Goal: Task Accomplishment & Management: Use online tool/utility

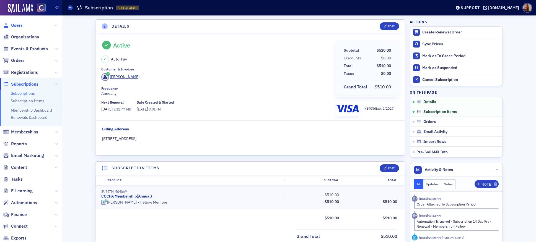
click at [20, 25] on span "Users" at bounding box center [17, 25] width 12 height 6
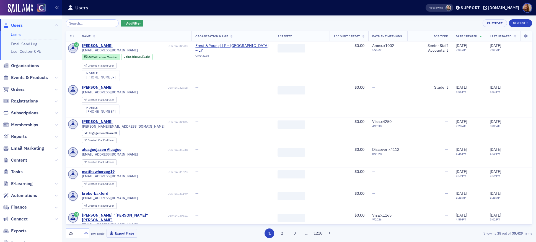
click at [82, 22] on input "search" at bounding box center [92, 23] width 53 height 8
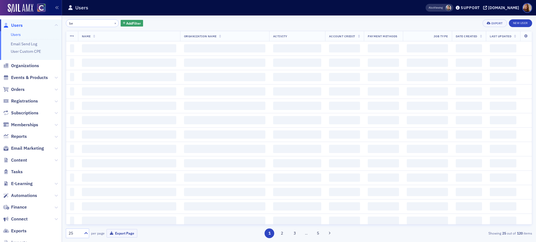
type input "b"
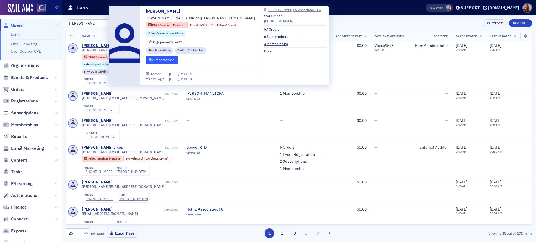
type input "[PERSON_NAME]"
click at [165, 62] on button "Impersonate" at bounding box center [162, 60] width 32 height 9
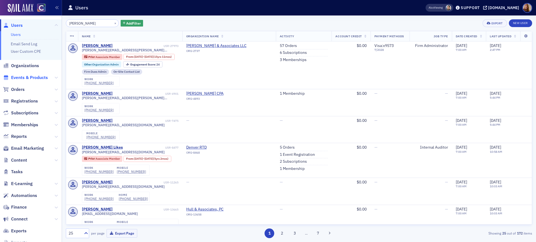
click at [18, 79] on span "Events & Products" at bounding box center [29, 78] width 37 height 6
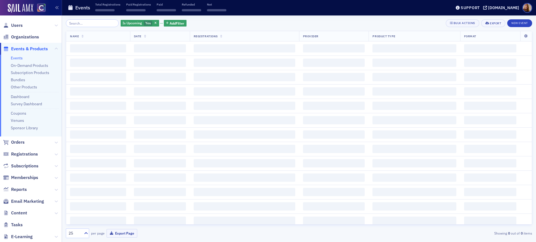
click at [82, 24] on input "search" at bounding box center [92, 23] width 53 height 8
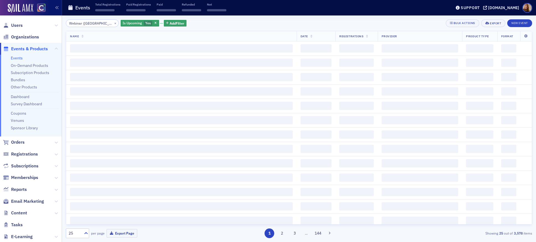
scroll to position [0, 36]
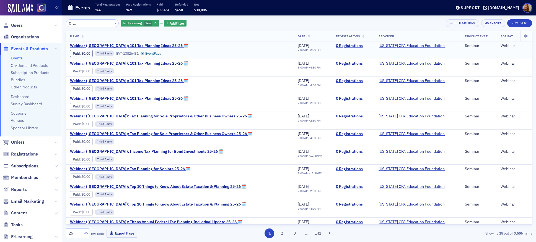
type input "Webinar ([GEOGRAPHIC_DATA]): 101 Tax Planning Ideas 25-26 🗓"
click at [130, 42] on td "Webinar ([GEOGRAPHIC_DATA]): 101 Tax Planning Ideas 25-26 🗓 Paid : $0.00 Third …" at bounding box center [180, 49] width 228 height 17
click at [144, 44] on span "Webinar ([GEOGRAPHIC_DATA]): 101 Tax Planning Ideas 25-26 🗓" at bounding box center [129, 45] width 118 height 5
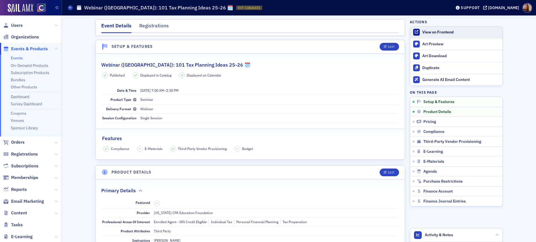
click at [446, 34] on div "View on Frontend" at bounding box center [460, 32] width 77 height 5
click at [16, 28] on span "Users" at bounding box center [31, 25] width 62 height 12
click at [20, 25] on span "Users" at bounding box center [17, 25] width 12 height 6
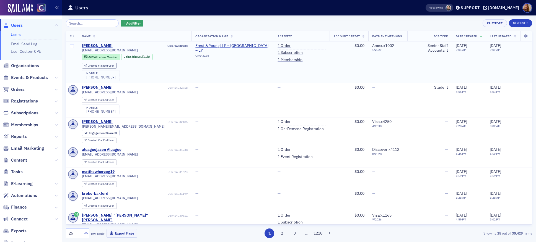
click at [277, 49] on li "1 Order" at bounding box center [301, 46] width 48 height 6
click at [277, 50] on link "1 Subscription" at bounding box center [289, 52] width 25 height 5
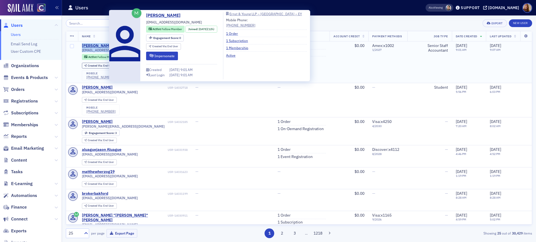
drag, startPoint x: 124, startPoint y: 49, endPoint x: 82, endPoint y: 46, distance: 42.6
click at [82, 46] on div "[PERSON_NAME] USR-14032983 [EMAIL_ADDRESS][DOMAIN_NAME] Active Fellow Member Jo…" at bounding box center [135, 62] width 106 height 38
copy div "[PERSON_NAME] USR-14032983 [EMAIL_ADDRESS][DOMAIN_NAME]"
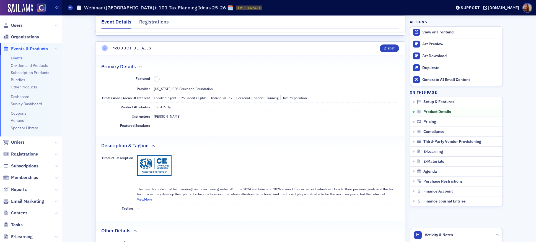
scroll to position [195, 0]
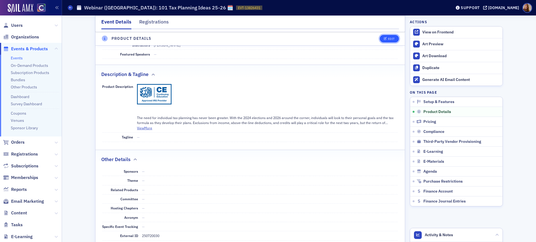
click at [391, 40] on div "Edit" at bounding box center [391, 38] width 7 height 3
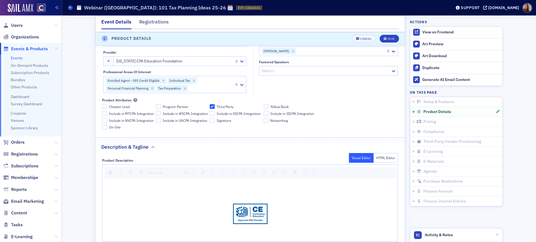
scroll to position [182, 0]
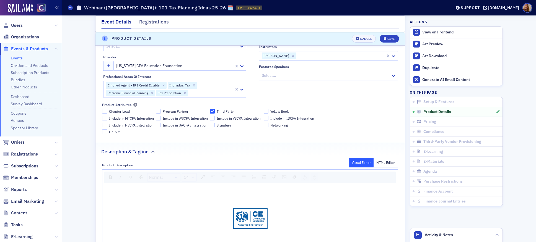
click at [384, 164] on button "HTML Editor" at bounding box center [385, 163] width 25 height 10
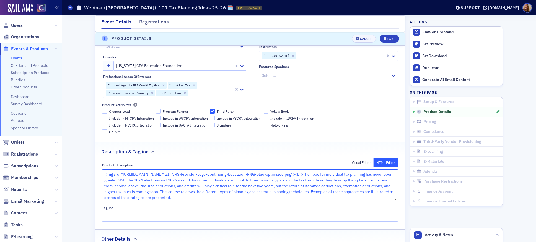
drag, startPoint x: 239, startPoint y: 181, endPoint x: 100, endPoint y: 174, distance: 139.5
click at [102, 174] on textarea "<img src="[URL][DOMAIN_NAME]" alt="IRS-Provider-Logo-Continuing-Education-PNG-b…" at bounding box center [250, 184] width 296 height 31
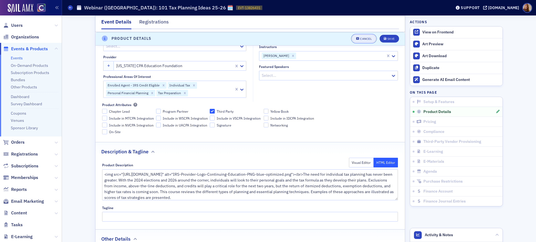
click at [360, 40] on div "Cancel" at bounding box center [366, 38] width 12 height 3
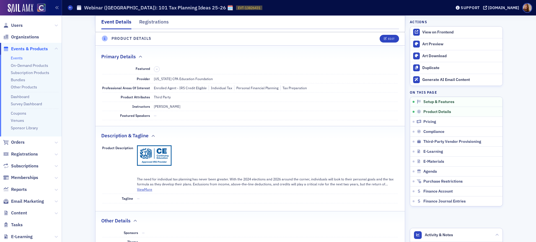
scroll to position [134, 0]
click at [427, 33] on div "View on Frontend" at bounding box center [460, 32] width 77 height 5
click at [15, 26] on span "Users" at bounding box center [17, 25] width 12 height 6
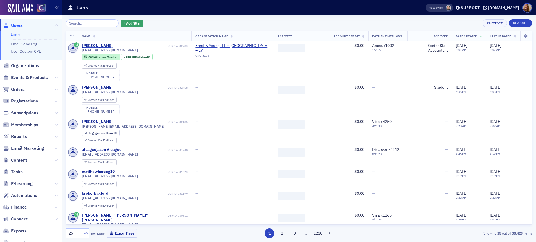
click at [86, 24] on input "search" at bounding box center [92, 23] width 53 height 8
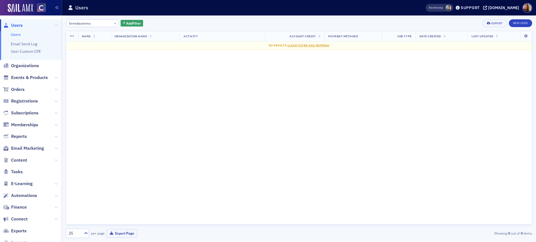
click at [79, 23] on input "brendasimmo" at bounding box center [92, 23] width 53 height 8
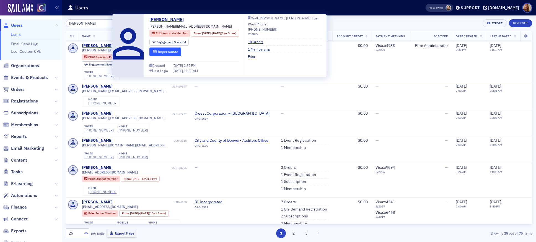
type input "brenda simmo"
click at [163, 50] on button "Impersonate" at bounding box center [165, 52] width 32 height 9
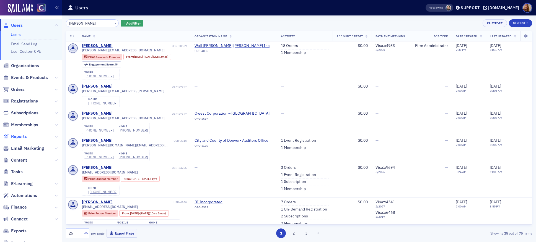
click at [17, 138] on span "Reports" at bounding box center [19, 137] width 16 height 6
